Goal: Task Accomplishment & Management: Manage account settings

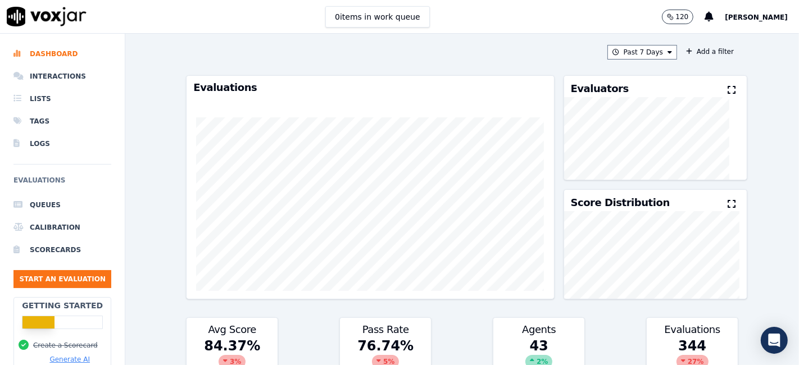
click at [746, 15] on span "[PERSON_NAME]" at bounding box center [756, 17] width 63 height 8
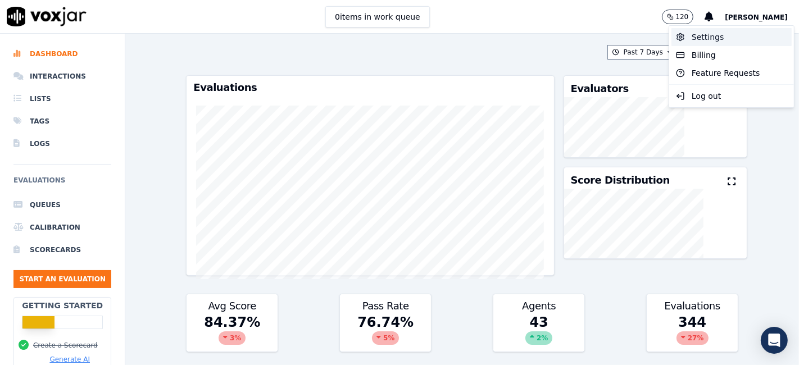
click at [707, 38] on div "Settings" at bounding box center [731, 37] width 120 height 18
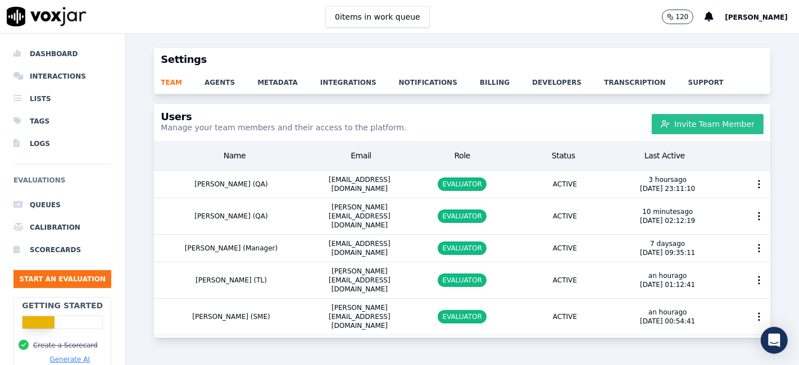
click at [696, 128] on button "Invite Team Member" at bounding box center [708, 124] width 112 height 20
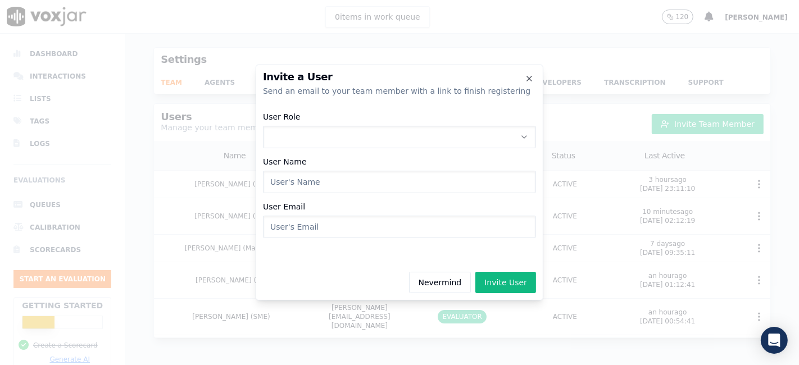
click at [304, 135] on button "User Role" at bounding box center [399, 137] width 273 height 22
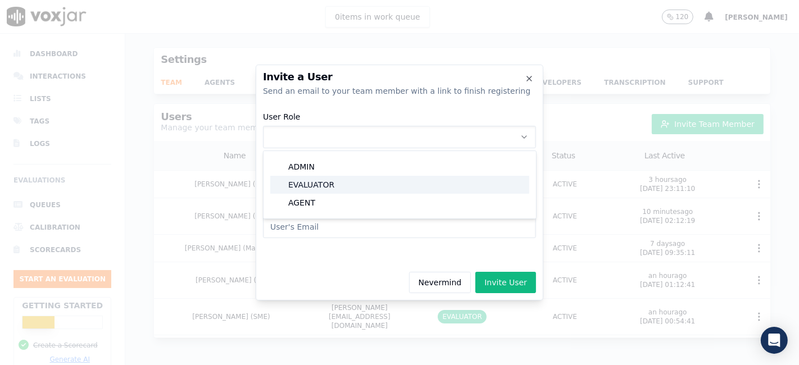
click at [321, 188] on div "EVALUATOR" at bounding box center [399, 185] width 259 height 18
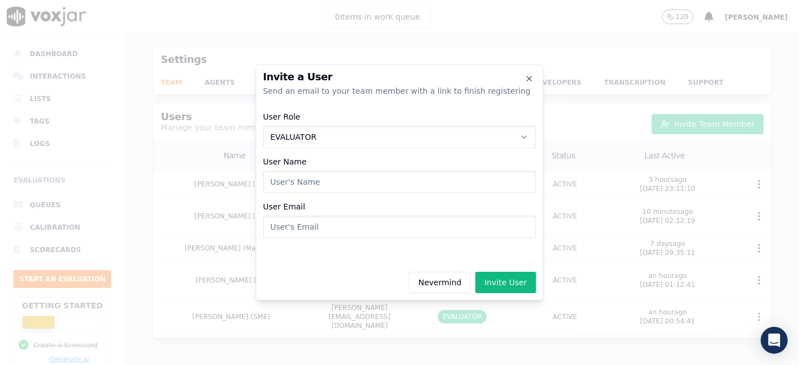
click at [309, 183] on input "User Name" at bounding box center [399, 182] width 273 height 22
paste input "[EMAIL_ADDRESS][DOMAIN_NAME]"
drag, startPoint x: 385, startPoint y: 184, endPoint x: 227, endPoint y: 183, distance: 157.9
click at [227, 365] on div "Invite a User Send an email to your team member with a link to finish registeri…" at bounding box center [399, 365] width 799 height 0
click at [312, 187] on input "[EMAIL_ADDRESS][DOMAIN_NAME]" at bounding box center [399, 182] width 273 height 22
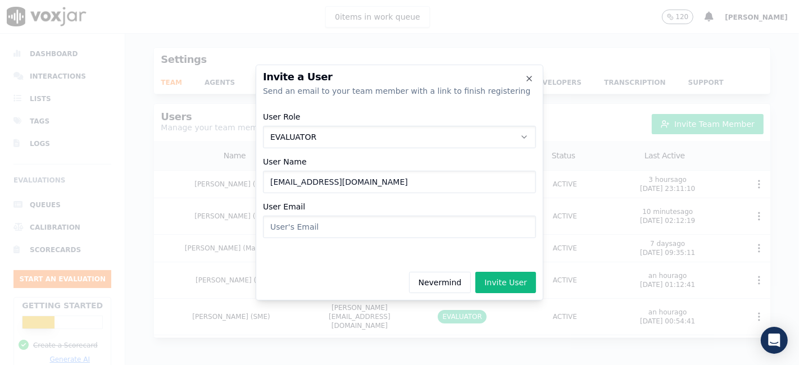
drag, startPoint x: 268, startPoint y: 181, endPoint x: 385, endPoint y: 180, distance: 116.9
click at [385, 180] on input "[EMAIL_ADDRESS][DOMAIN_NAME]" at bounding box center [399, 182] width 273 height 22
type input "[PERSON_NAME](QA)"
click at [324, 228] on input "User Email" at bounding box center [399, 227] width 273 height 22
paste input "[EMAIL_ADDRESS][DOMAIN_NAME]"
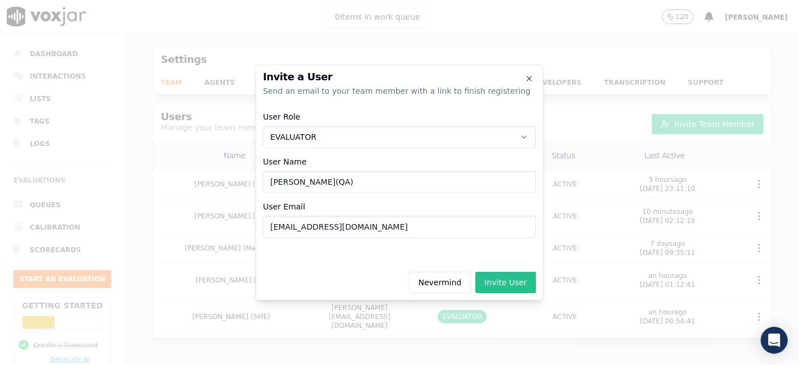
type input "[EMAIL_ADDRESS][DOMAIN_NAME]"
click at [510, 280] on button "Invite User" at bounding box center [505, 282] width 61 height 21
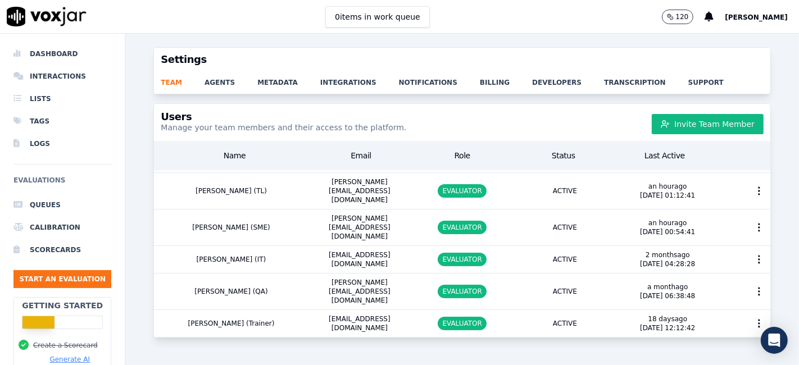
scroll to position [125, 0]
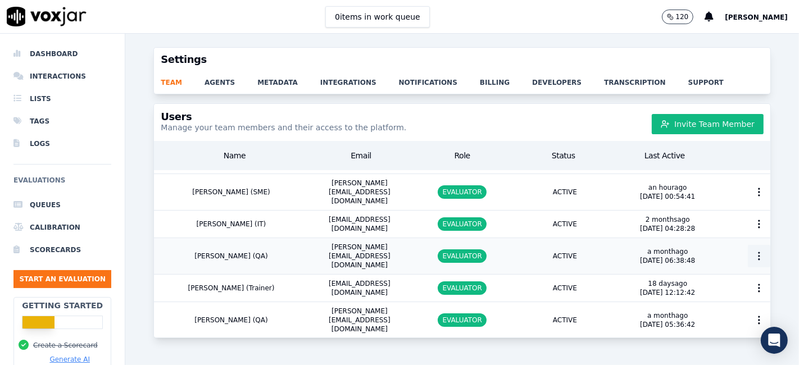
click at [759, 256] on circle "button" at bounding box center [759, 256] width 1 height 1
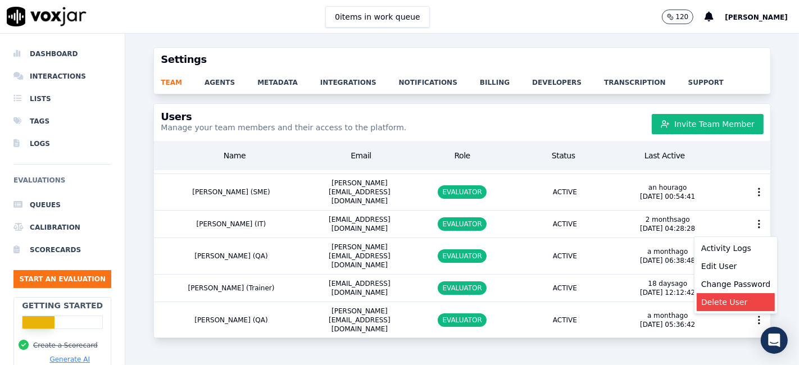
click at [737, 303] on div "Delete User" at bounding box center [736, 302] width 78 height 18
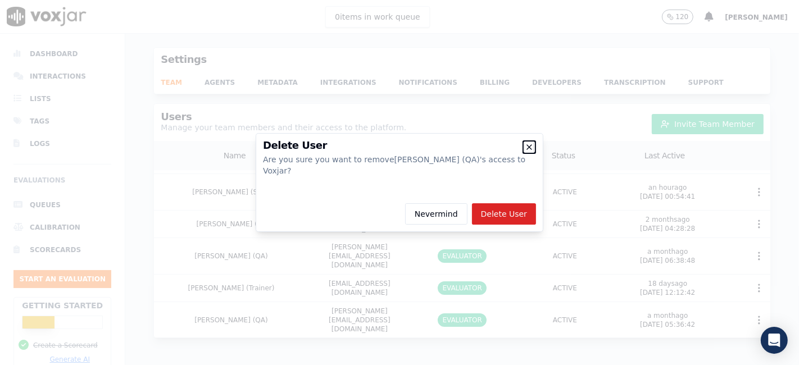
click at [528, 149] on icon "button" at bounding box center [529, 147] width 4 height 4
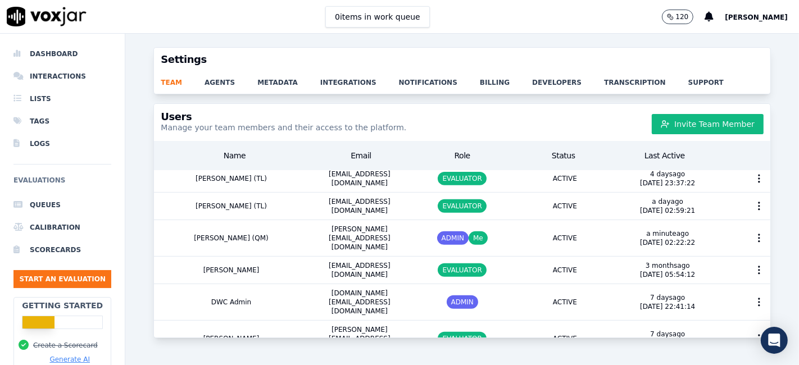
scroll to position [435, 0]
